Goal: Book appointment/travel/reservation

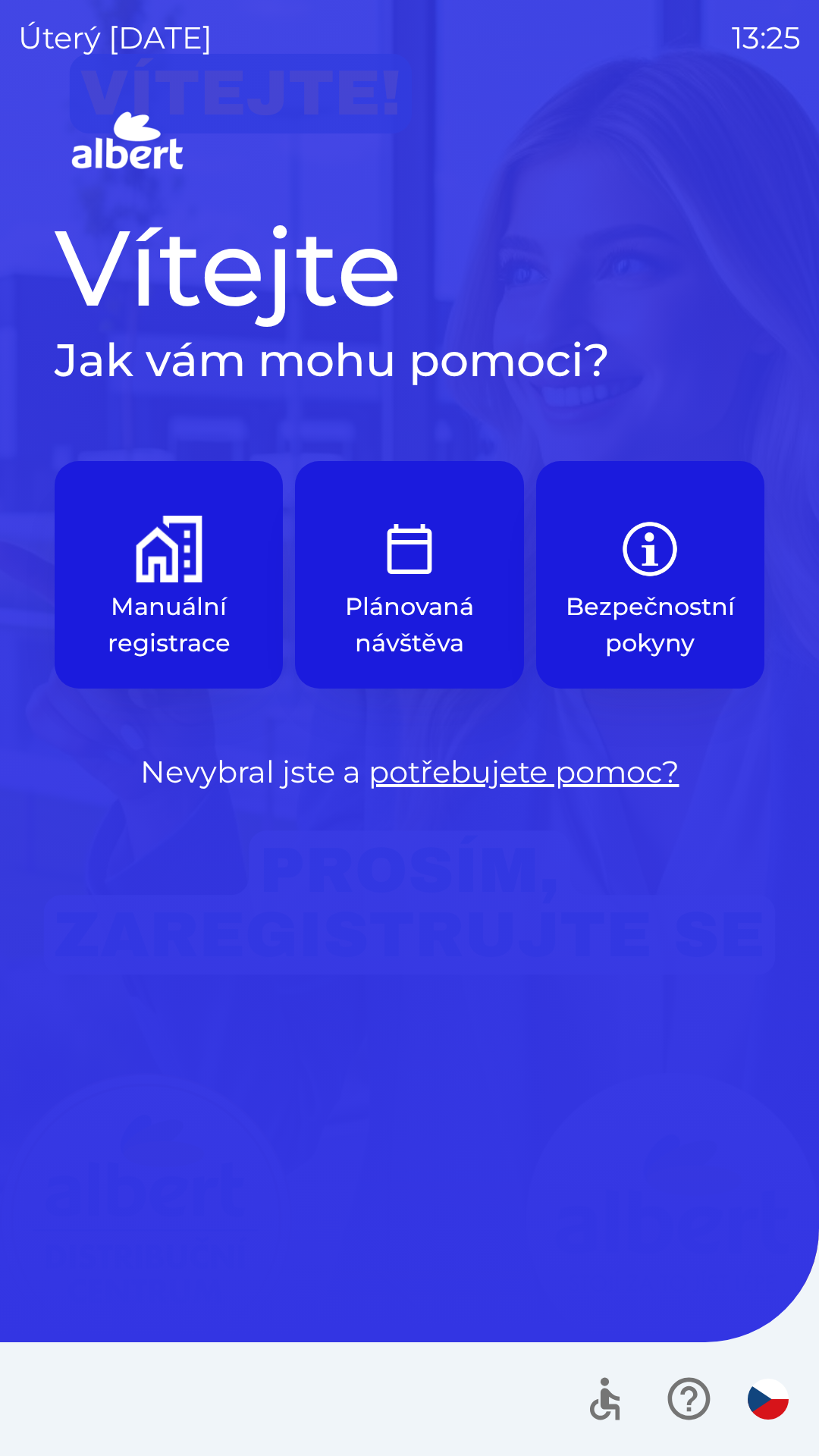
click at [210, 605] on p "Manuální registrace" at bounding box center [168, 624] width 155 height 73
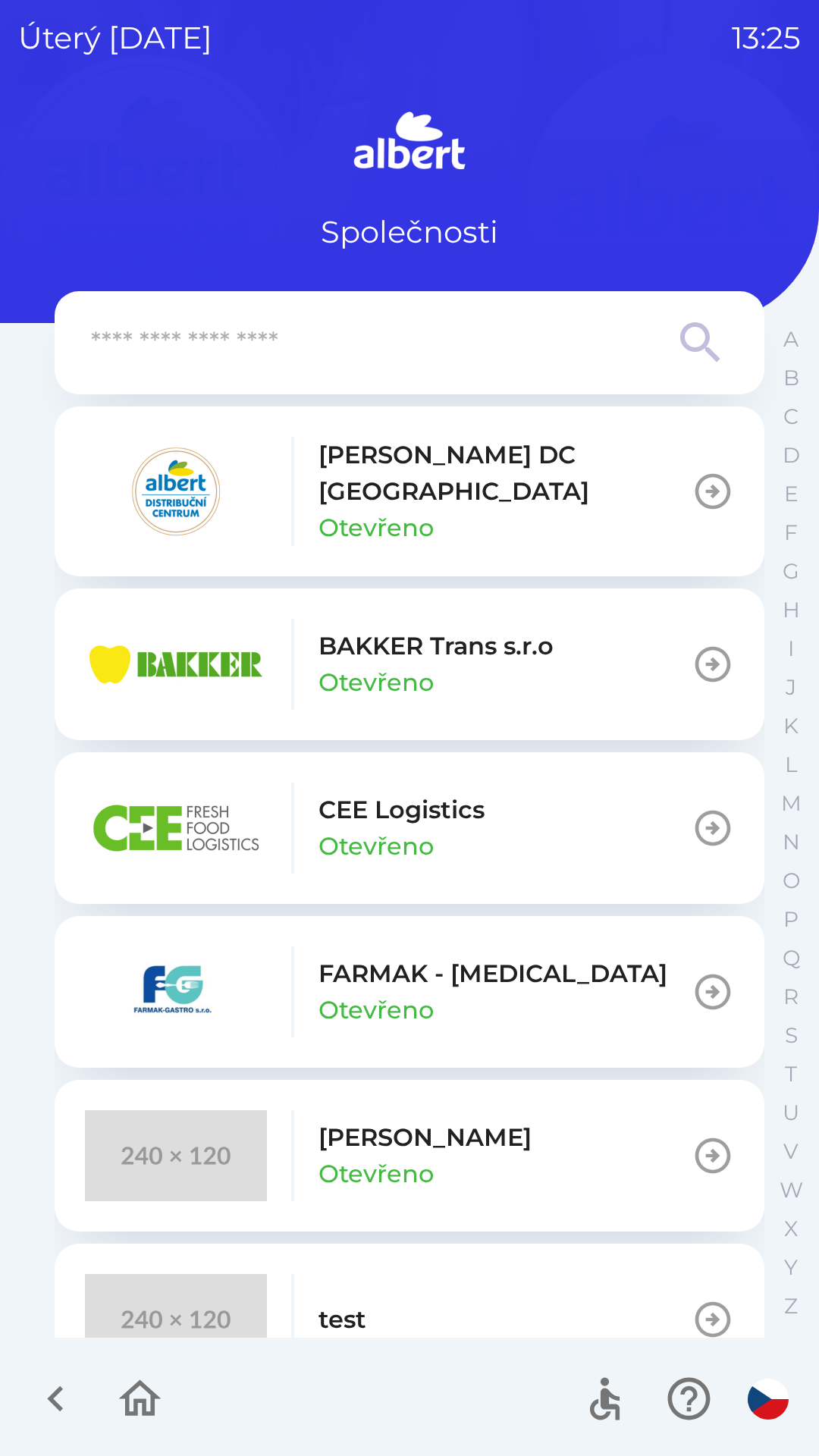
scroll to position [39, 0]
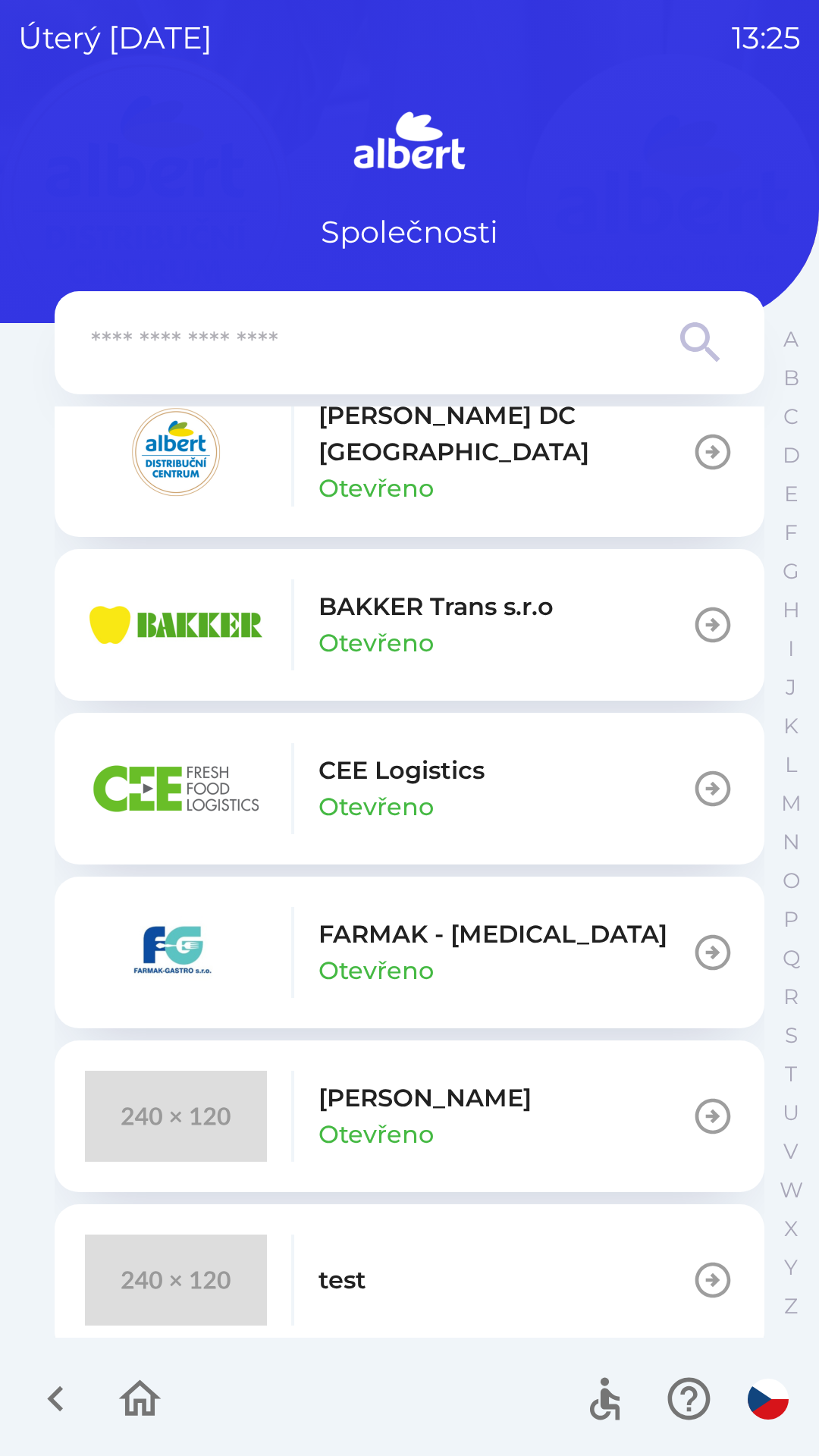
click at [489, 1269] on button "test" at bounding box center [409, 1280] width 710 height 151
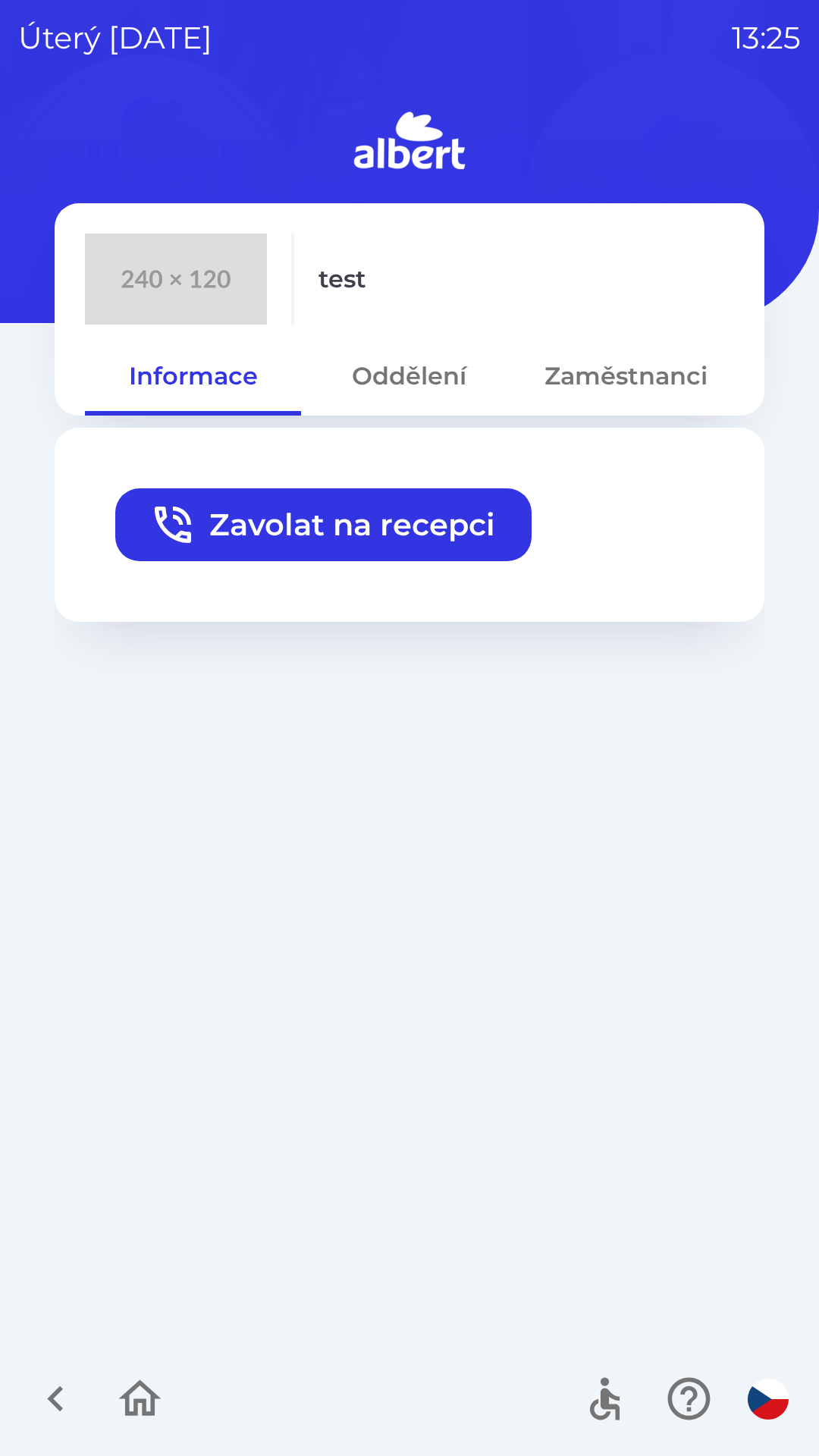
click at [415, 527] on button "Zavolat na recepci" at bounding box center [324, 524] width 417 height 73
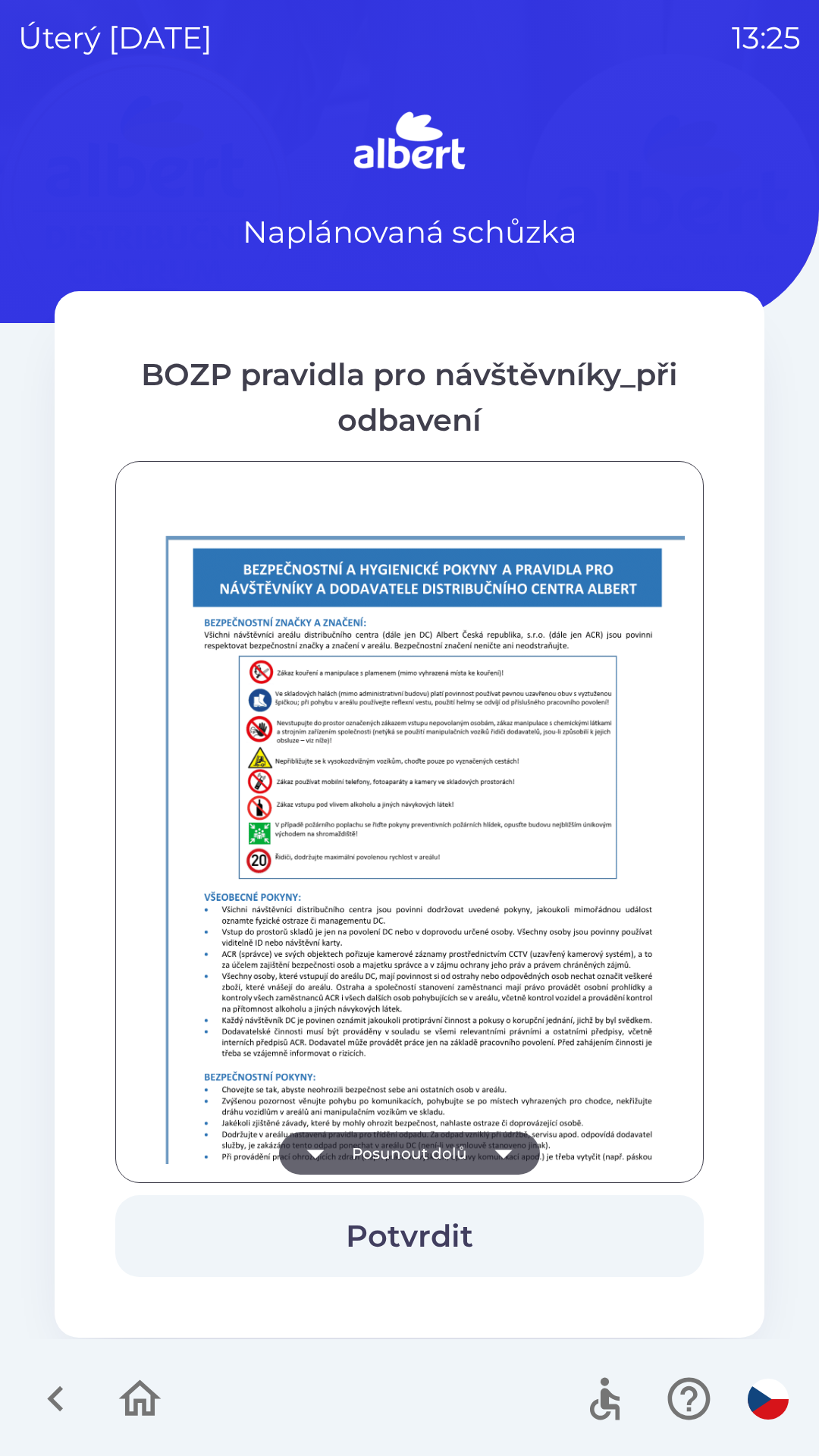
click at [494, 1148] on icon "button" at bounding box center [503, 1153] width 42 height 42
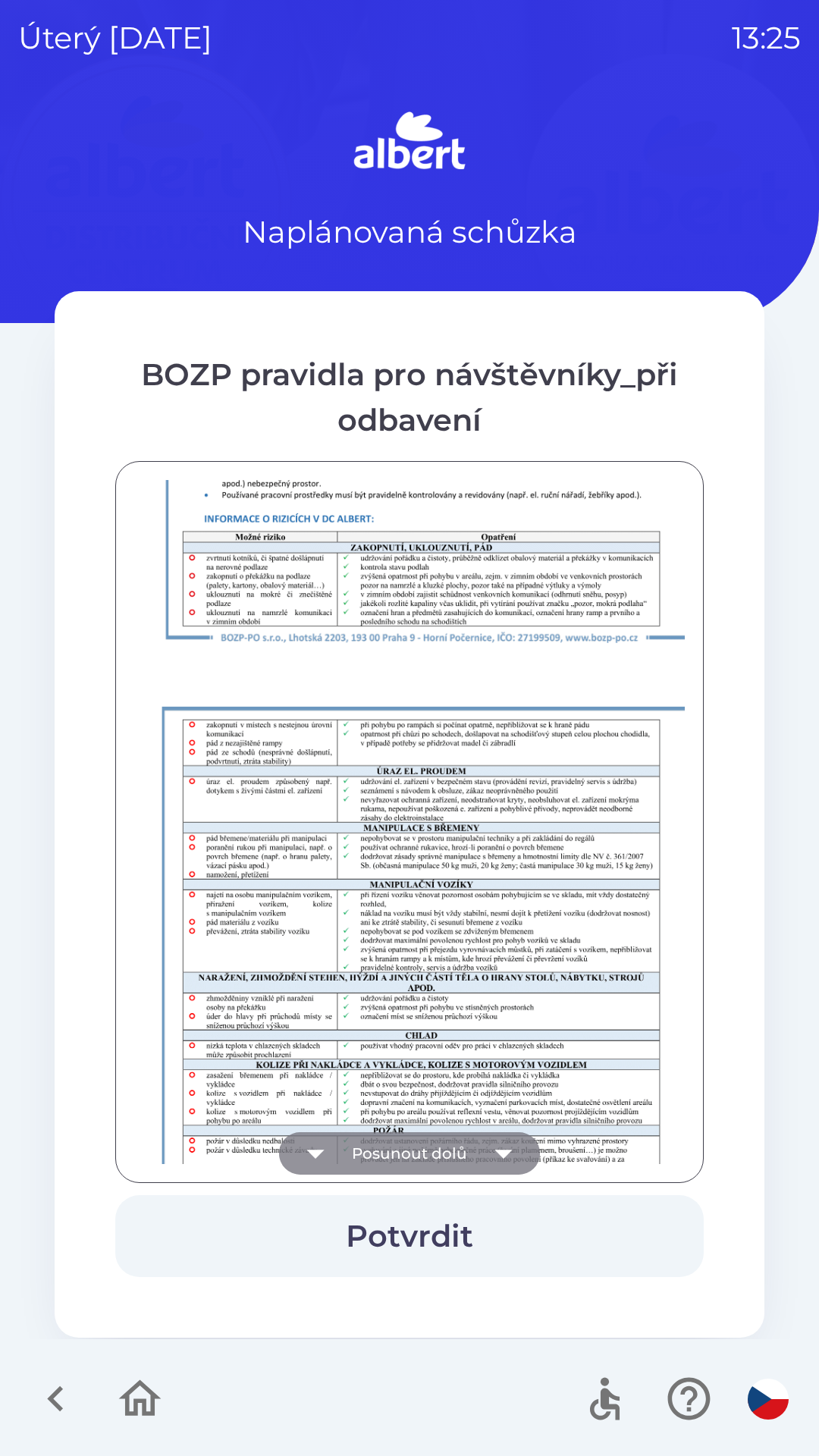
click at [502, 1149] on icon "button" at bounding box center [503, 1153] width 42 height 42
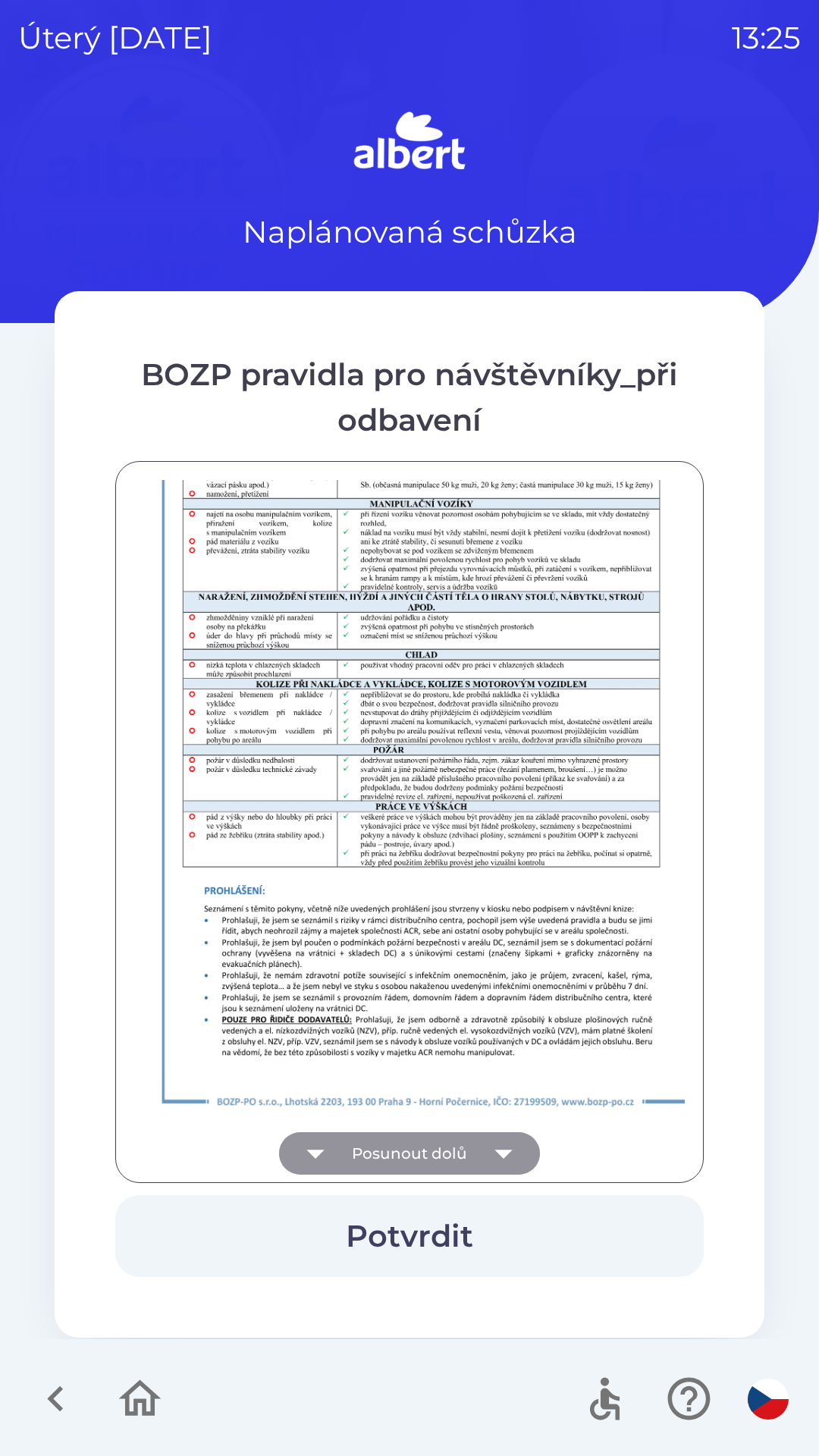
click at [507, 1143] on div at bounding box center [410, 822] width 551 height 684
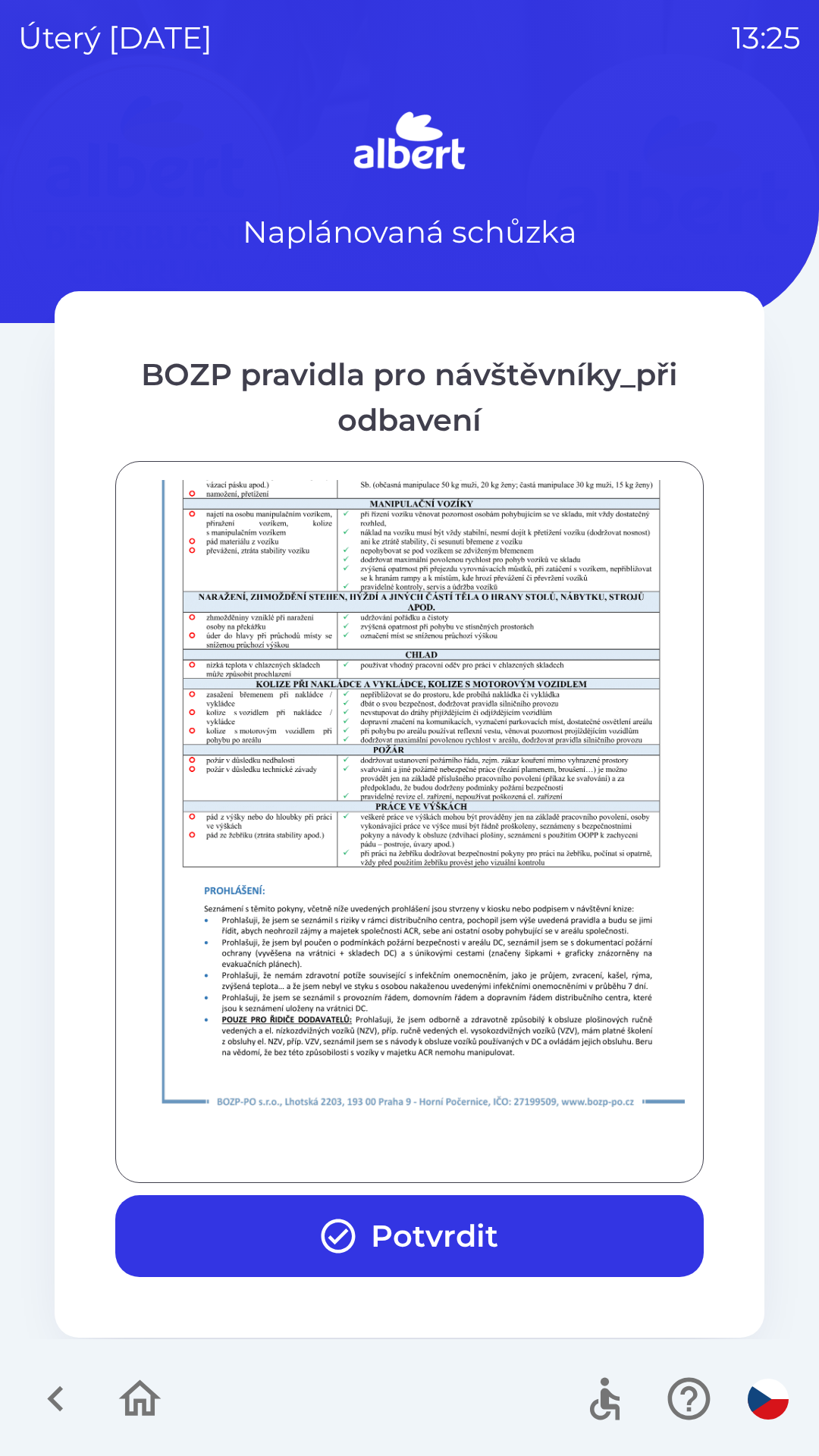
click at [508, 1159] on div at bounding box center [410, 822] width 551 height 684
click at [518, 1132] on p at bounding box center [398, 289] width 530 height 1688
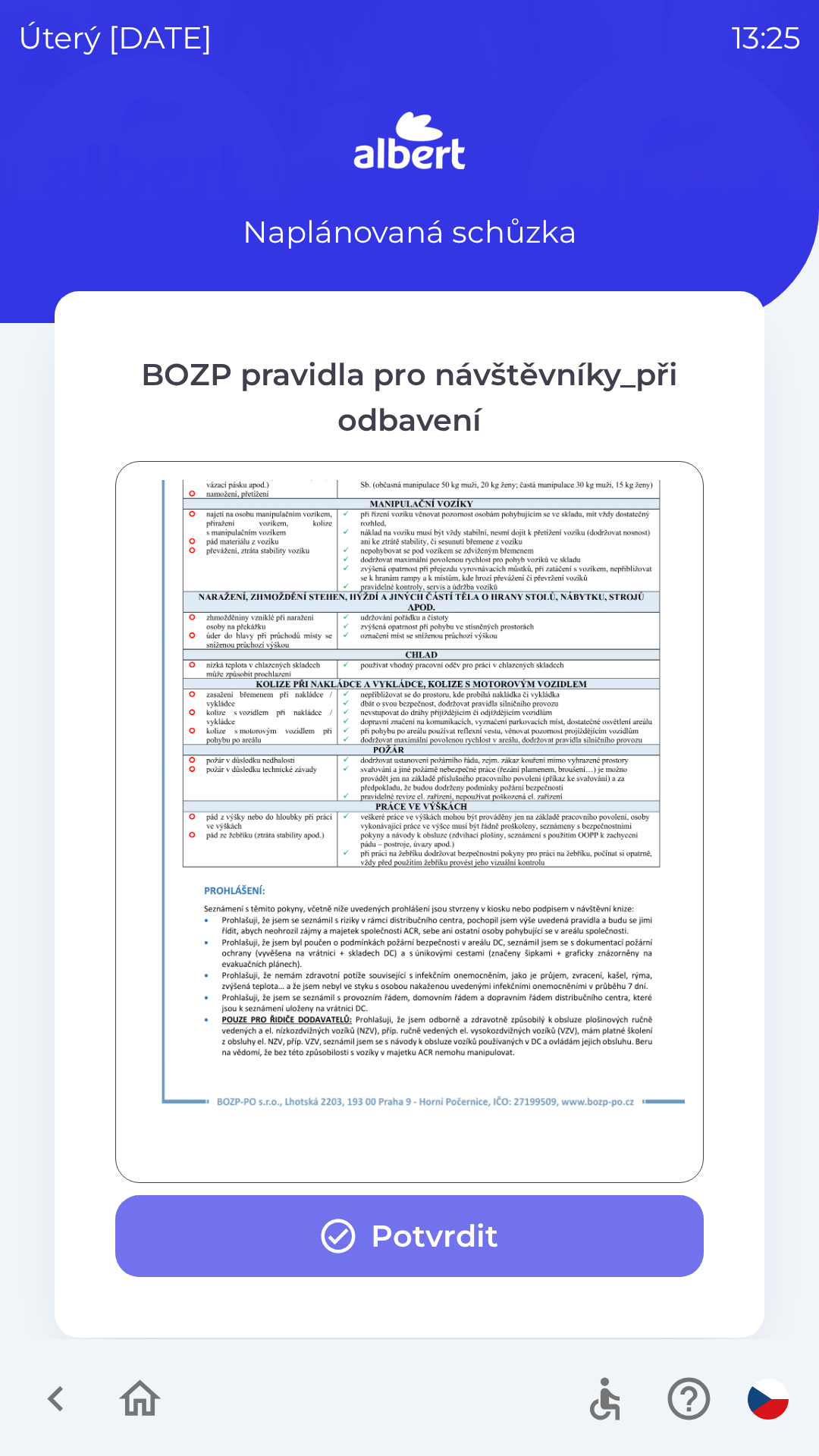
click at [508, 1226] on button "Potvrdit" at bounding box center [410, 1236] width 589 height 82
